Goal: Task Accomplishment & Management: Complete application form

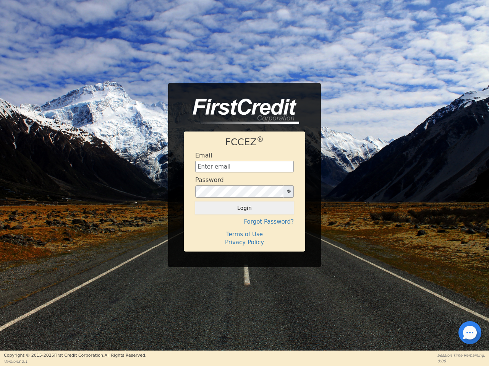
click at [244, 183] on div "Password" at bounding box center [244, 186] width 99 height 21
click at [288, 191] on icon "button" at bounding box center [289, 191] width 4 height 4
click at [244, 208] on button "Login" at bounding box center [244, 207] width 99 height 13
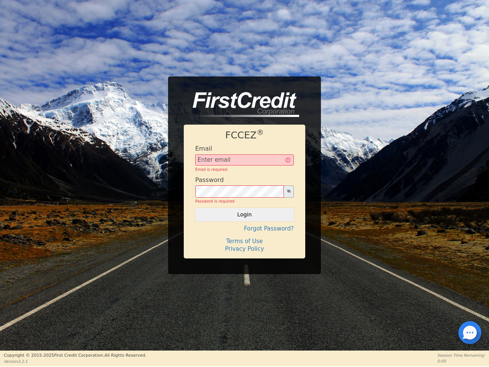
click at [244, 222] on div "FCCEZ ® Email Email is required Password Password is required Login Forgot Pass…" at bounding box center [244, 191] width 121 height 133
click at [244, 234] on div "FCCEZ ® Email Email is required Password Password is required Login Forgot Pass…" at bounding box center [244, 191] width 121 height 133
click at [244, 242] on h4 "Terms of Use" at bounding box center [244, 241] width 99 height 7
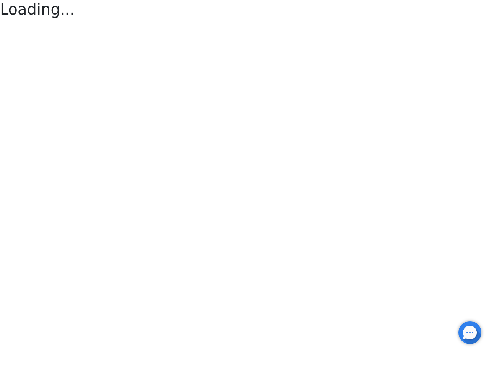
click at [470, 332] on div at bounding box center [470, 333] width 2 height 2
